Goal: Information Seeking & Learning: Learn about a topic

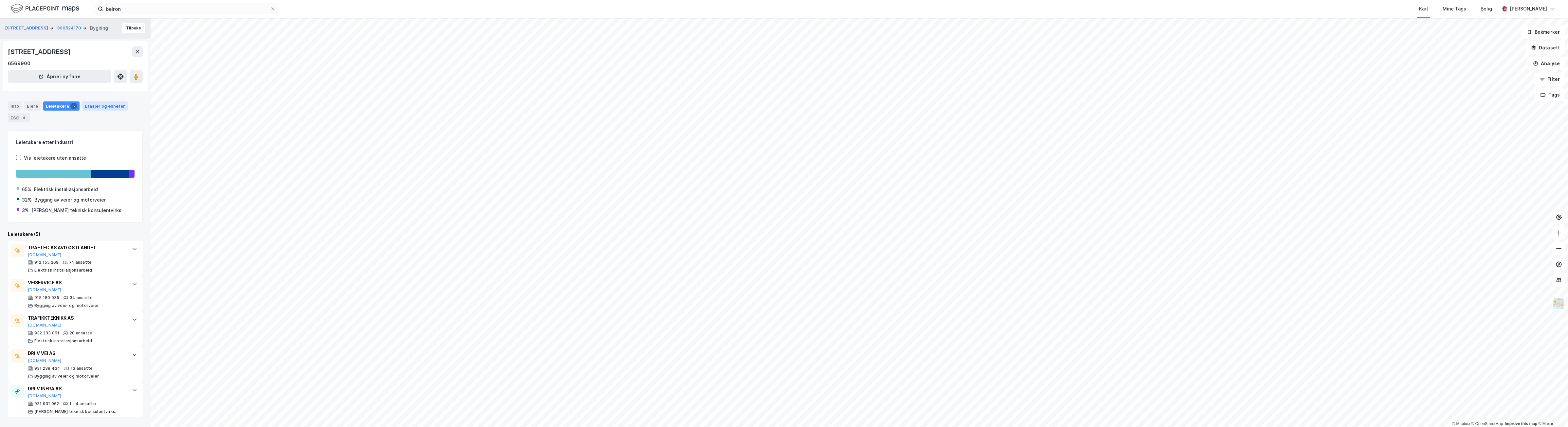
click at [96, 105] on div "Etasjer og enheter" at bounding box center [105, 106] width 40 height 6
